Goal: Transaction & Acquisition: Purchase product/service

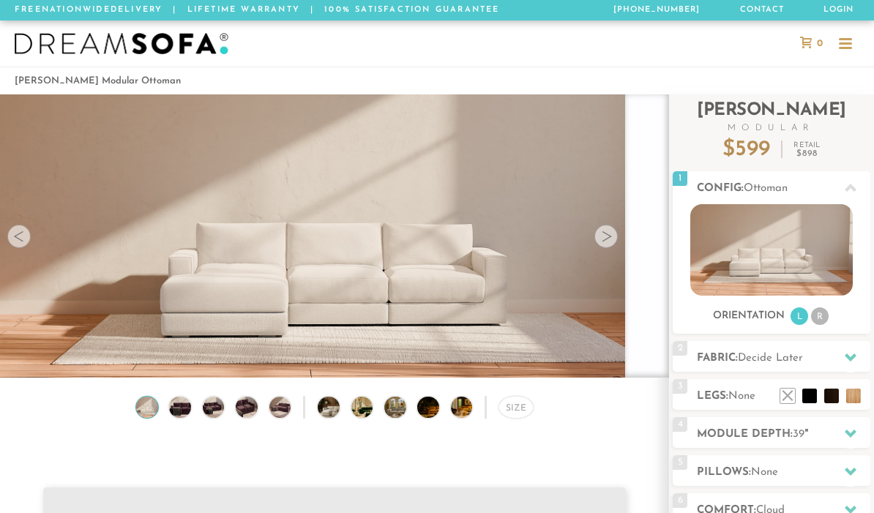
scroll to position [18507, 874]
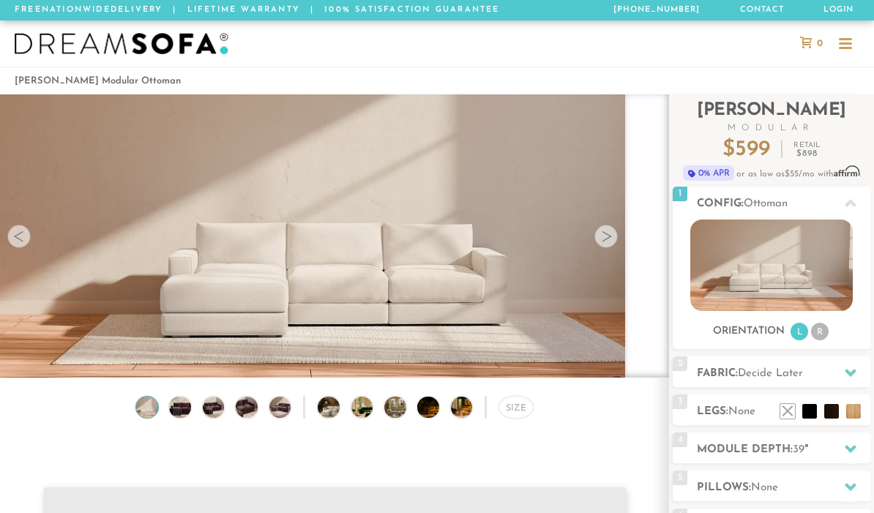
click at [826, 369] on h2 "Fabric: Decide Later" at bounding box center [782, 373] width 173 height 17
click at [856, 371] on div at bounding box center [850, 373] width 31 height 30
click at [855, 367] on icon at bounding box center [850, 373] width 12 height 12
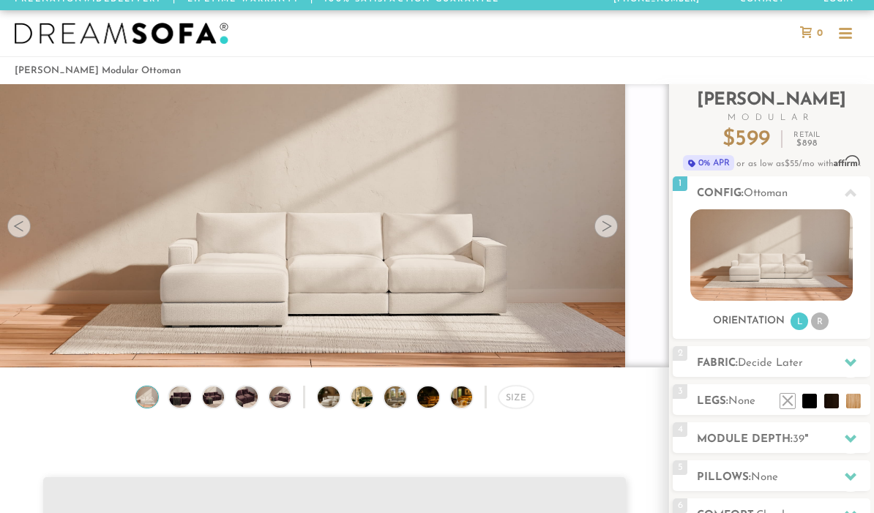
scroll to position [11, 0]
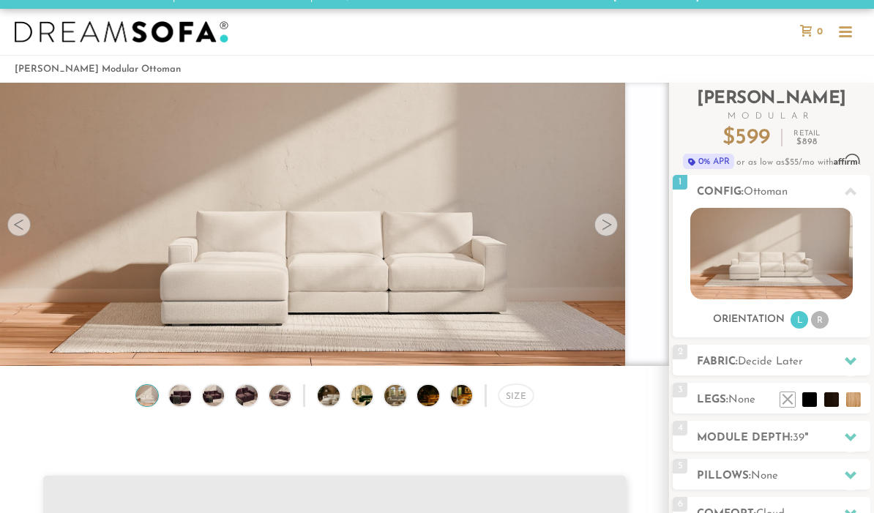
click at [856, 361] on div at bounding box center [850, 362] width 31 height 30
click at [825, 320] on li "R" at bounding box center [820, 321] width 18 height 18
click at [855, 361] on icon at bounding box center [850, 362] width 12 height 12
click at [855, 399] on li at bounding box center [853, 399] width 15 height 15
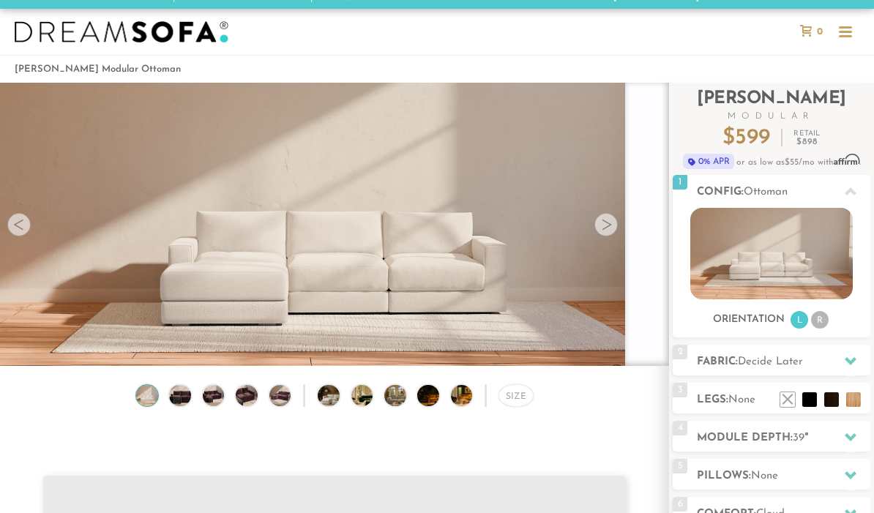
click at [850, 392] on li at bounding box center [853, 399] width 15 height 15
click at [184, 399] on img at bounding box center [180, 396] width 26 height 22
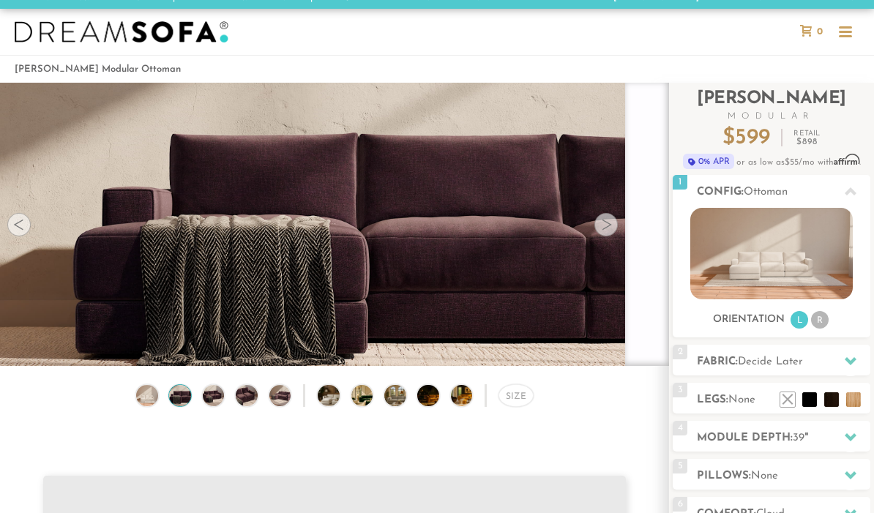
click at [214, 399] on img at bounding box center [213, 396] width 26 height 22
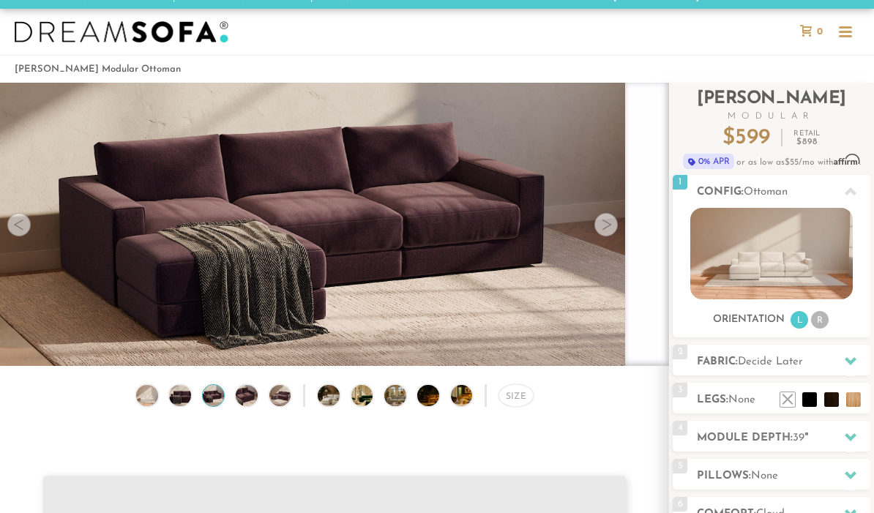
click at [255, 399] on img at bounding box center [246, 396] width 26 height 22
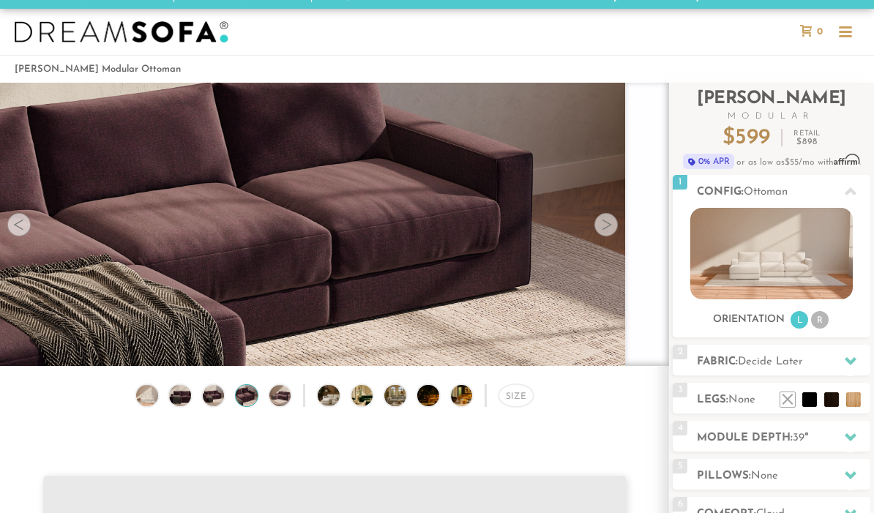
click at [283, 396] on img at bounding box center [280, 396] width 26 height 22
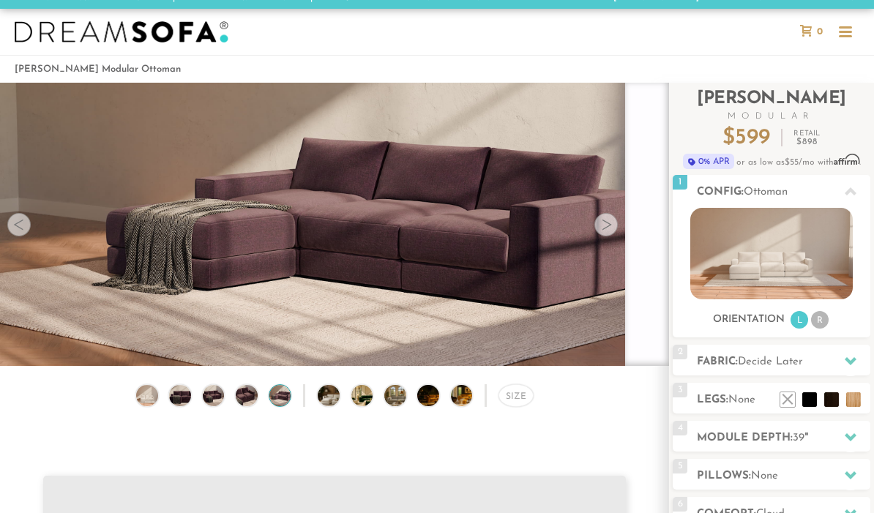
click at [851, 356] on icon at bounding box center [850, 361] width 12 height 12
click at [852, 358] on icon at bounding box center [850, 361] width 12 height 12
click at [776, 361] on span "Decide Later" at bounding box center [769, 361] width 65 height 11
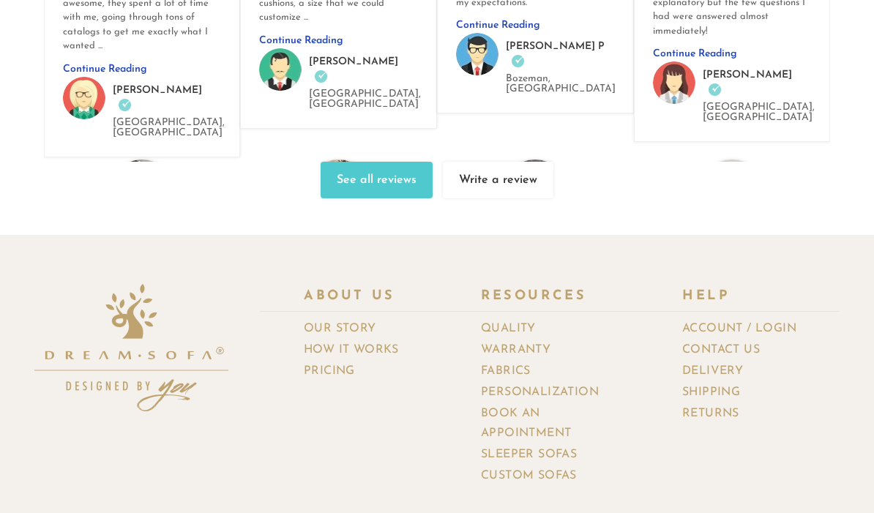
scroll to position [17929, 0]
